Goal: Information Seeking & Learning: Understand process/instructions

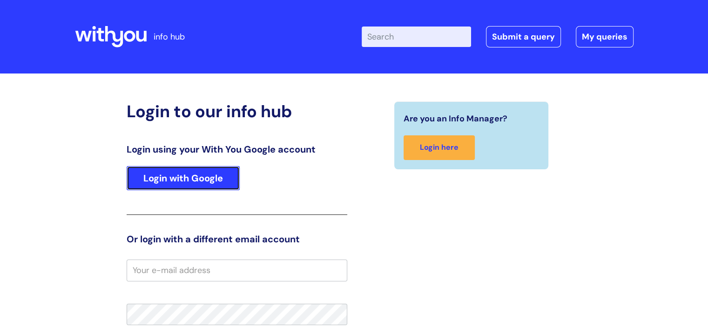
click at [187, 181] on link "Login with Google" at bounding box center [183, 178] width 113 height 24
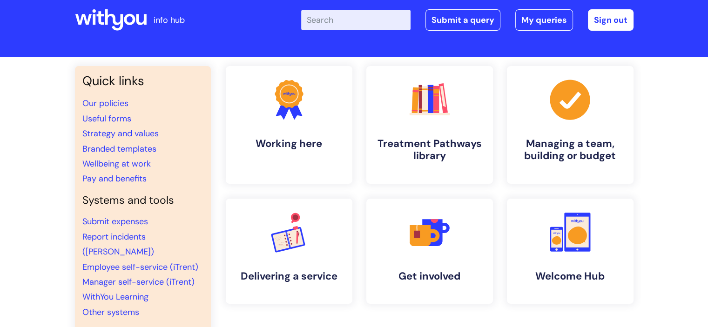
scroll to position [14, 0]
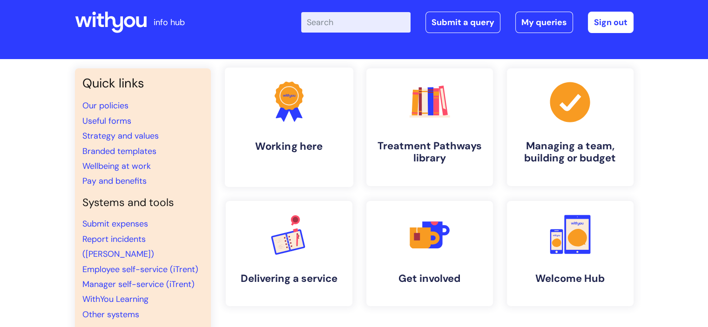
click at [268, 163] on link ".cls-1{fill:#f89b22;}.cls-1,.cls-2,.cls-3{stroke-width:0px;}.cls-2{fill:#2d3cff…" at bounding box center [288, 127] width 128 height 120
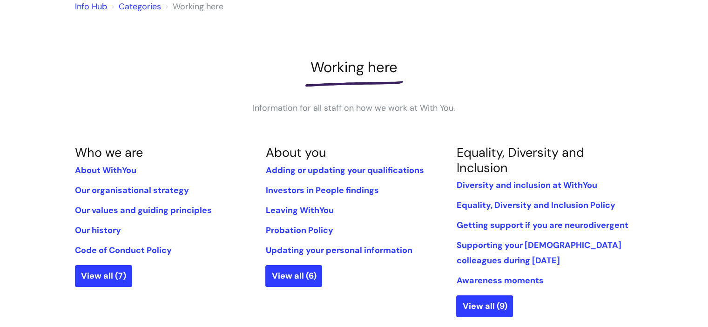
scroll to position [93, 0]
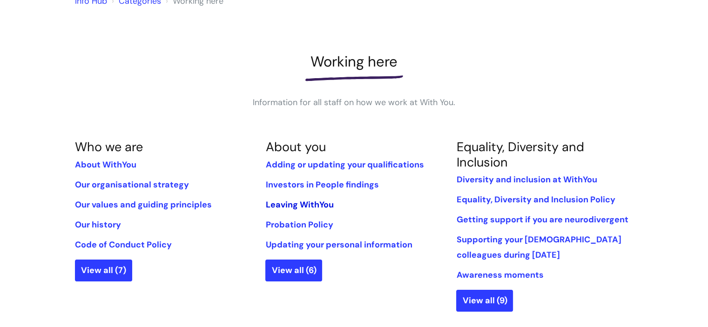
click at [282, 204] on link "Leaving WithYou" at bounding box center [299, 204] width 68 height 11
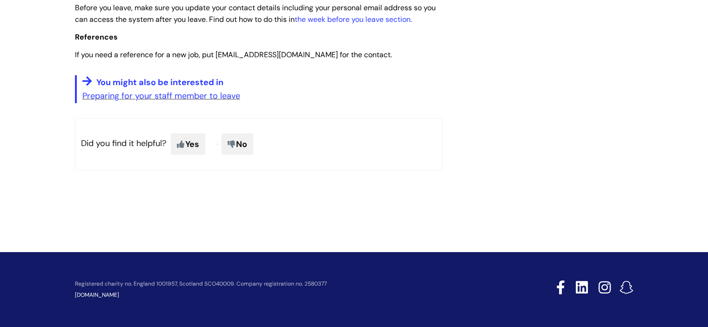
scroll to position [2396, 0]
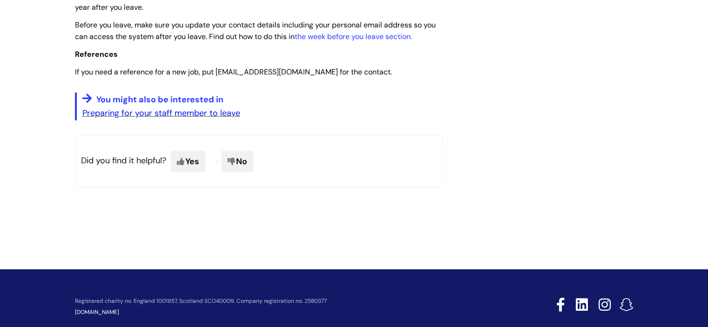
click at [180, 119] on link "Preparing for your staff member to leave" at bounding box center [161, 112] width 158 height 11
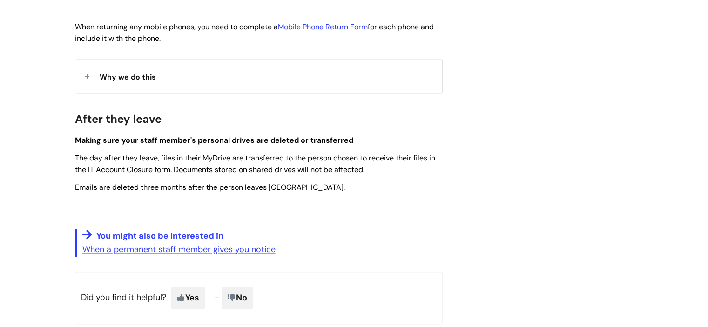
scroll to position [1421, 0]
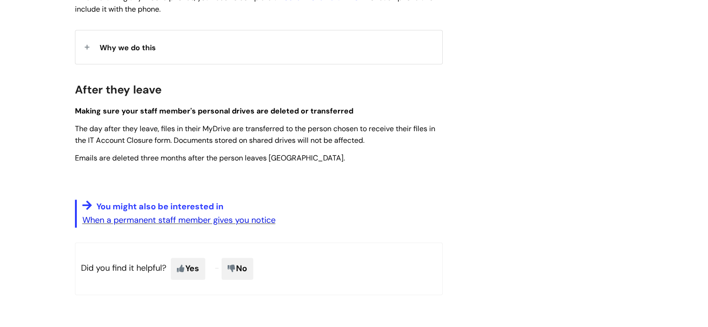
click at [199, 226] on link "When a permanent staff member gives you notice" at bounding box center [178, 219] width 193 height 11
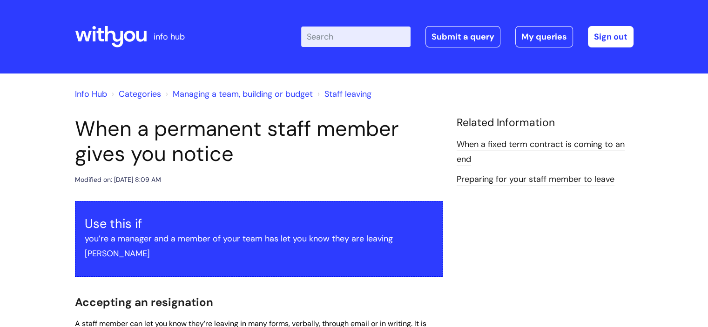
click at [392, 42] on input "Enter your search term here..." at bounding box center [355, 37] width 109 height 20
type input "notice period"
click button "Search" at bounding box center [0, 0] width 0 height 0
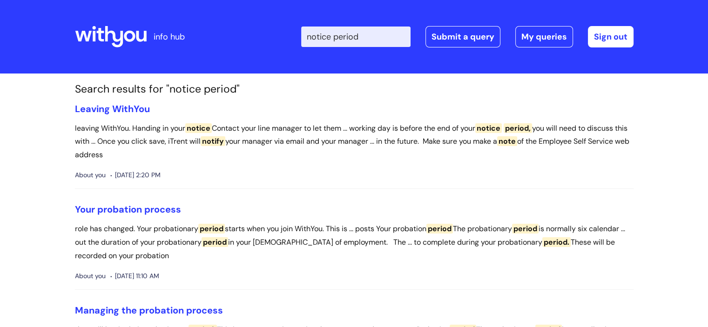
click at [152, 134] on p "leaving WithYou. Handing in your notice Contact your line manager to let them .…" at bounding box center [354, 142] width 558 height 40
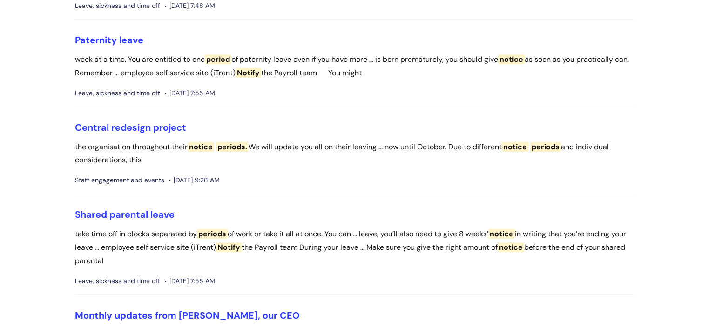
scroll to position [472, 0]
